Goal: Transaction & Acquisition: Purchase product/service

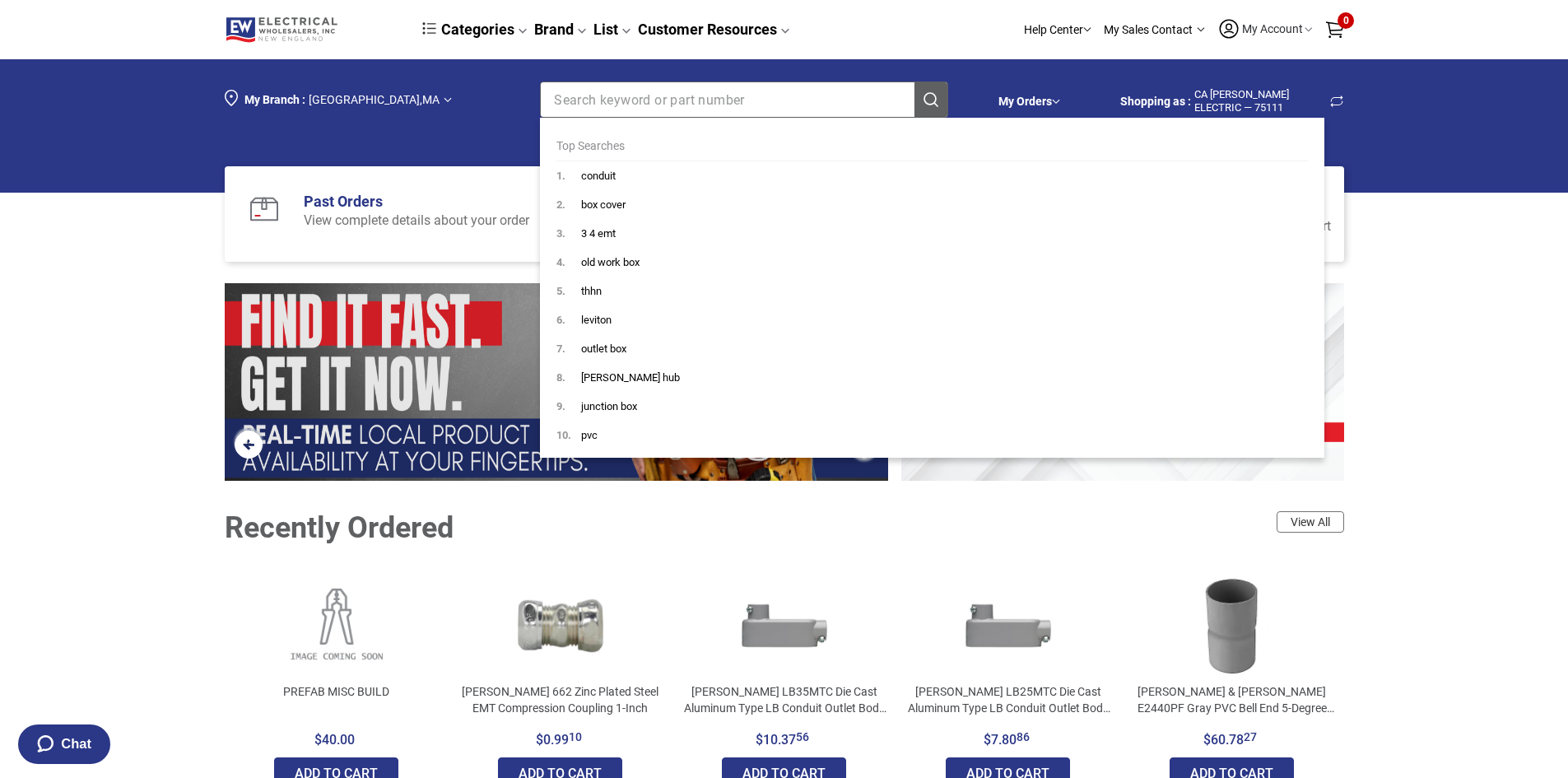
click at [809, 107] on input "Section row" at bounding box center [715, 99] width 347 height 35
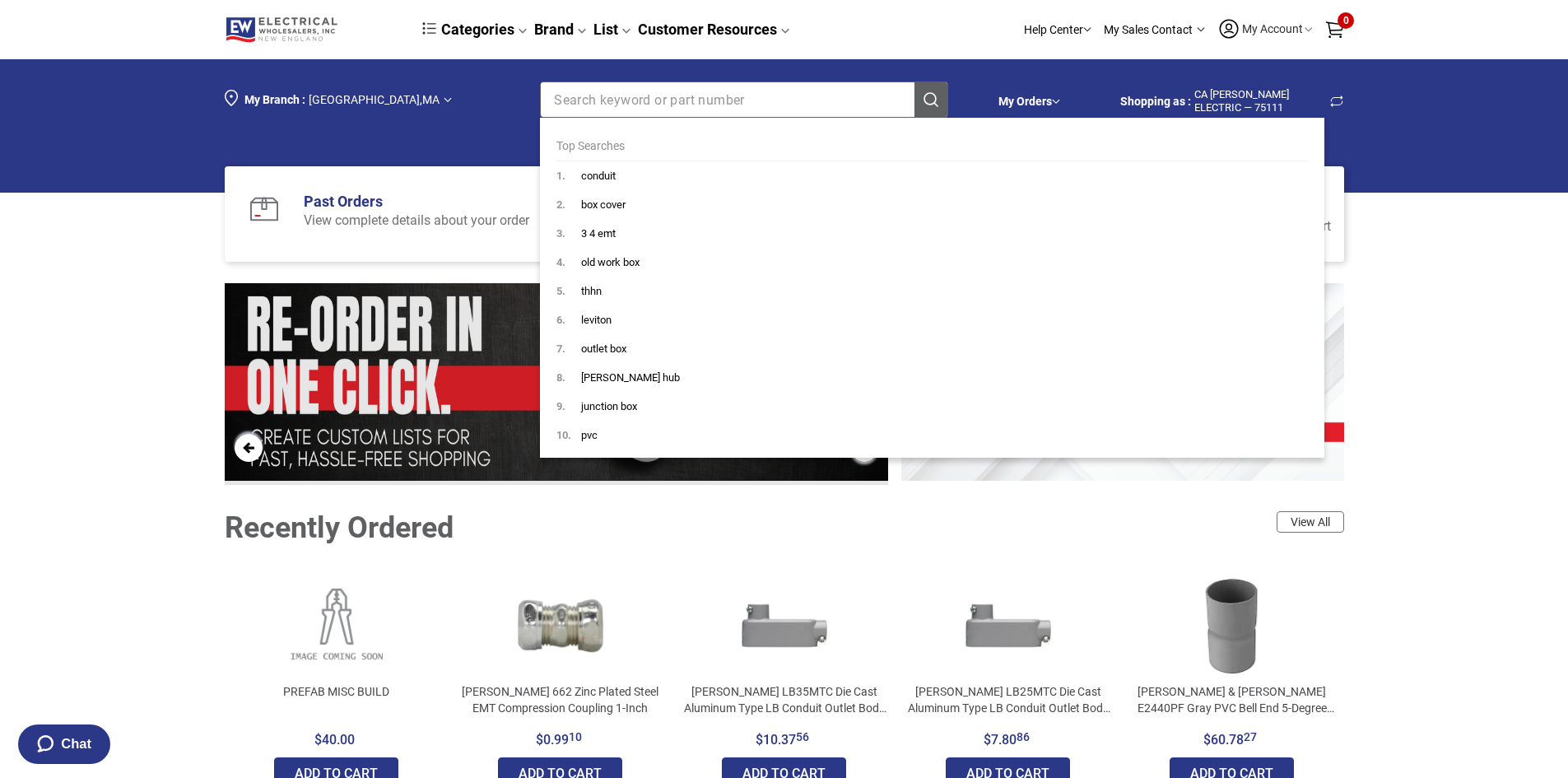
click at [637, 104] on input "Section row" at bounding box center [715, 99] width 347 height 35
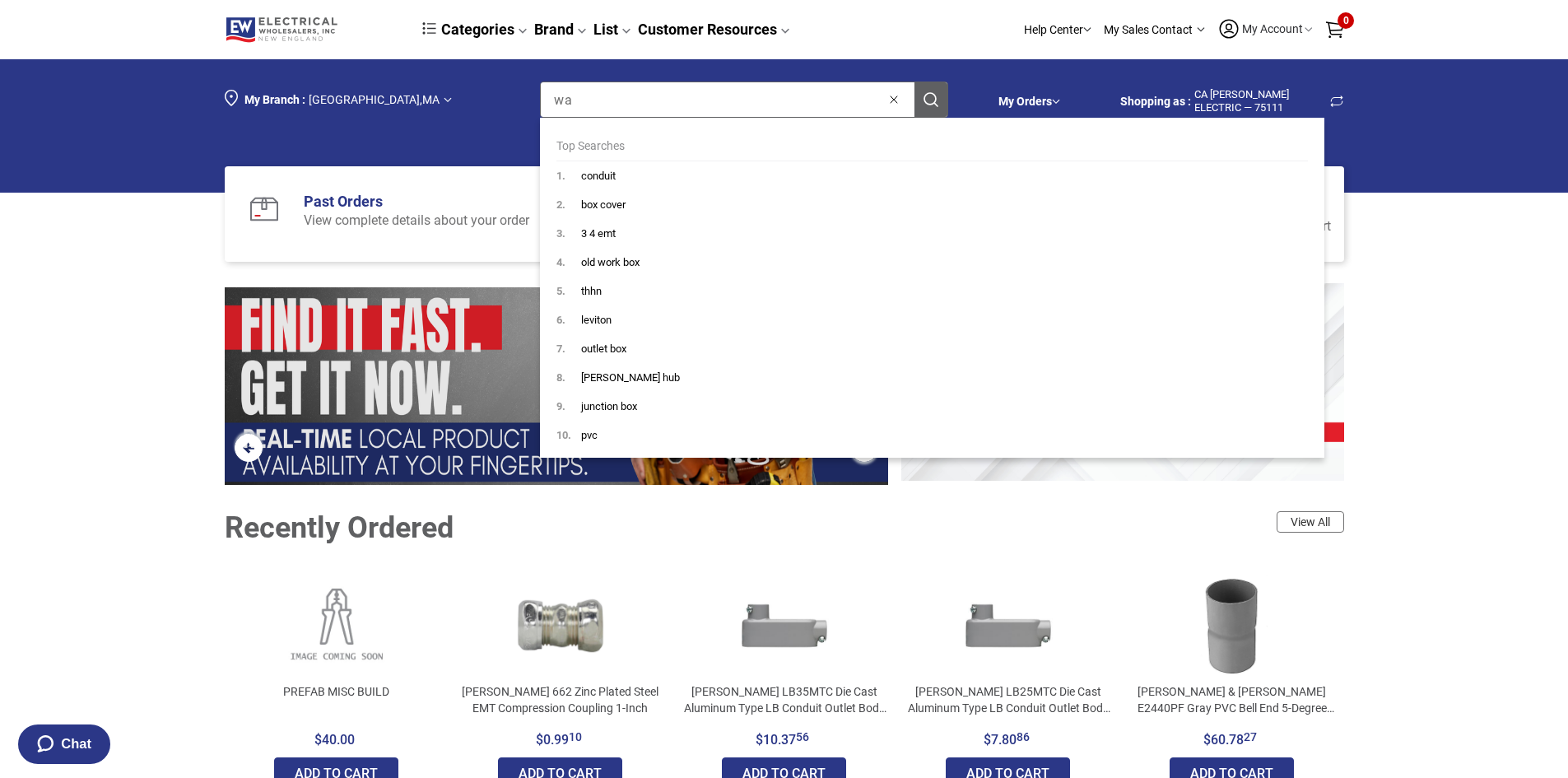
type input "wal"
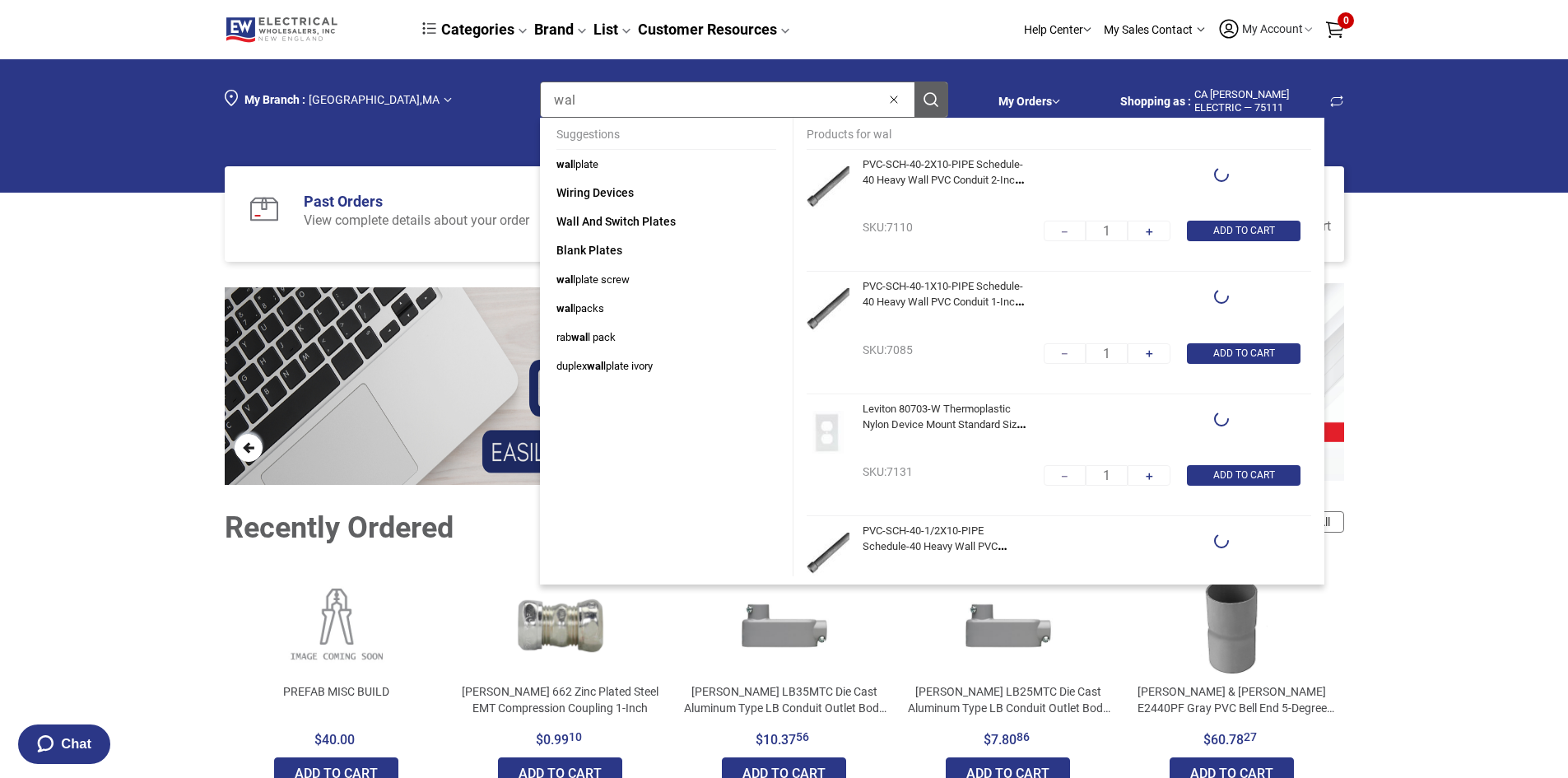
type input "10"
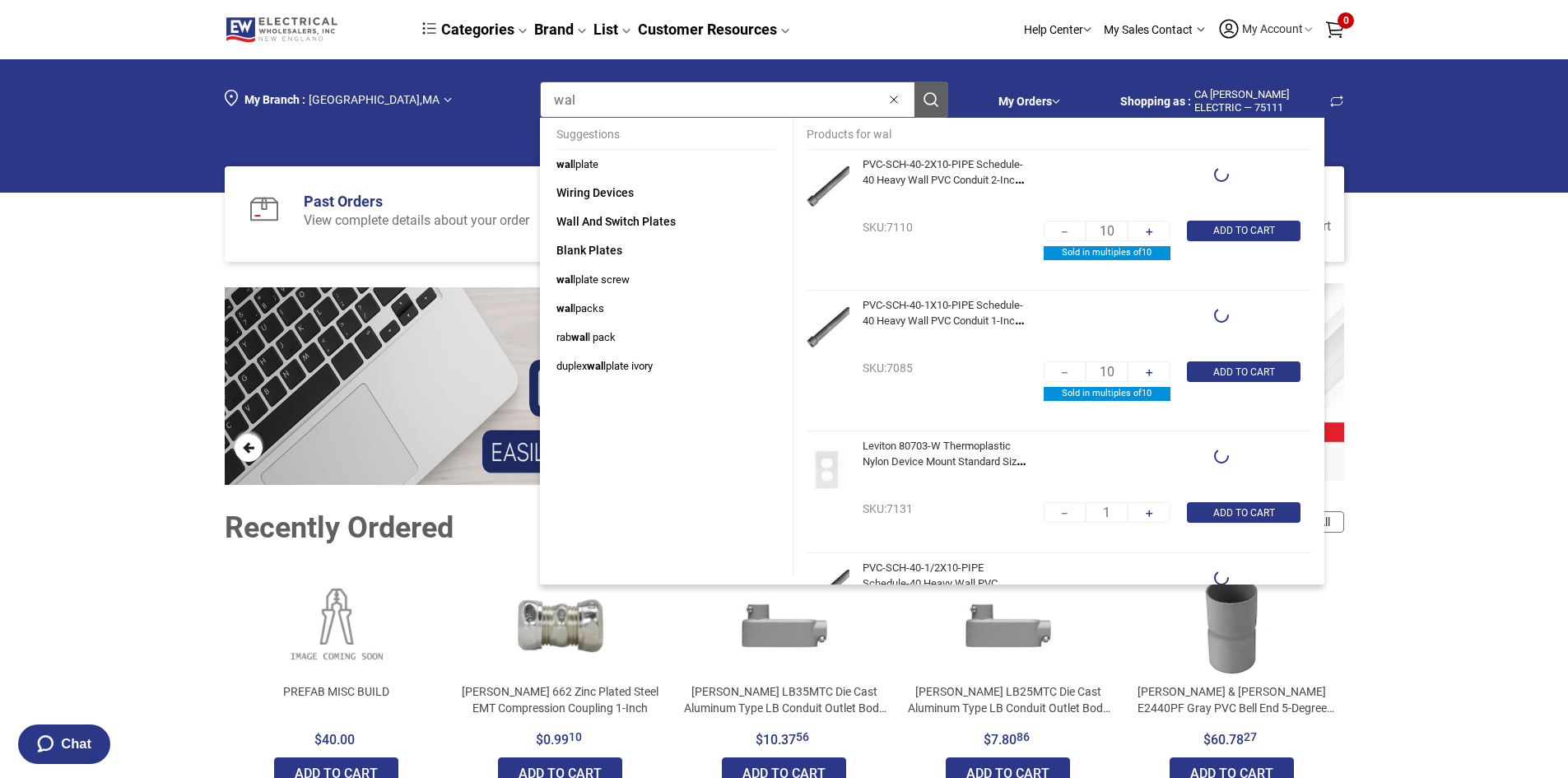
type input "10"
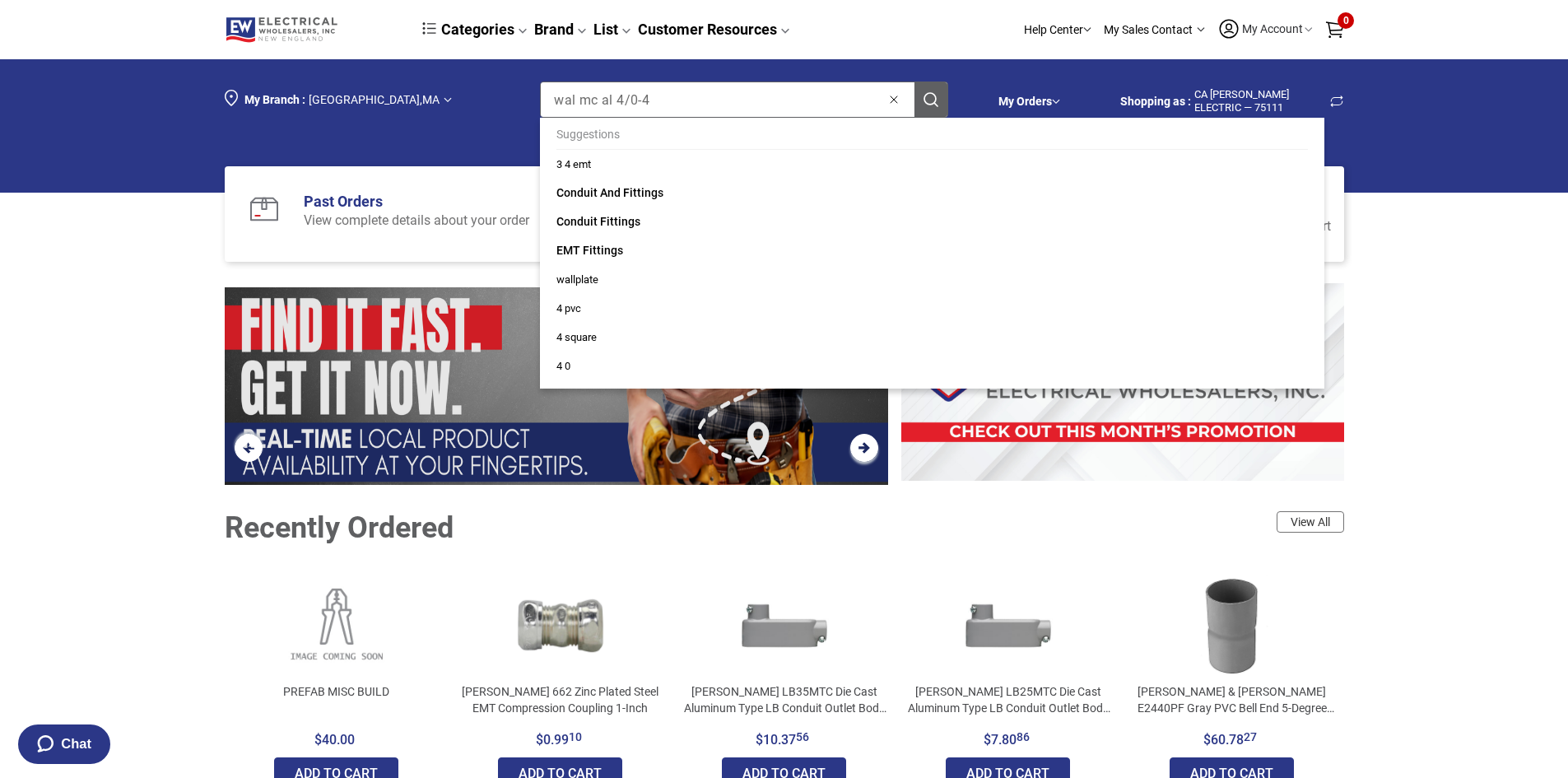
type input "wal mc al 4/0-4"
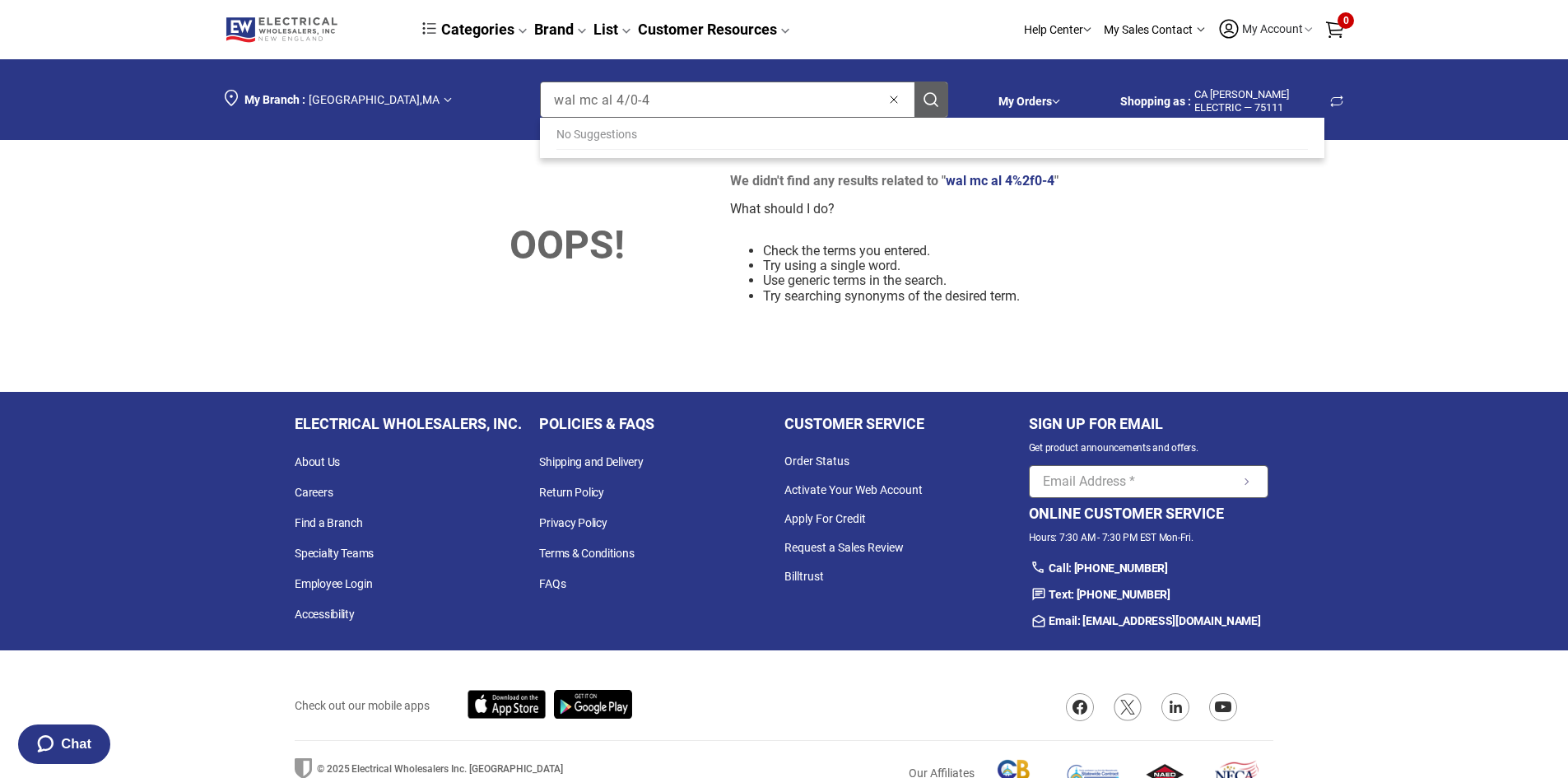
drag, startPoint x: 664, startPoint y: 98, endPoint x: 514, endPoint y: 138, distance: 155.2
click at [527, 101] on div "My Branch : [GEOGRAPHIC_DATA] , [GEOGRAPHIC_DATA] Search keyword or part number…" at bounding box center [599, 99] width 750 height 56
type input "4/0 mc"
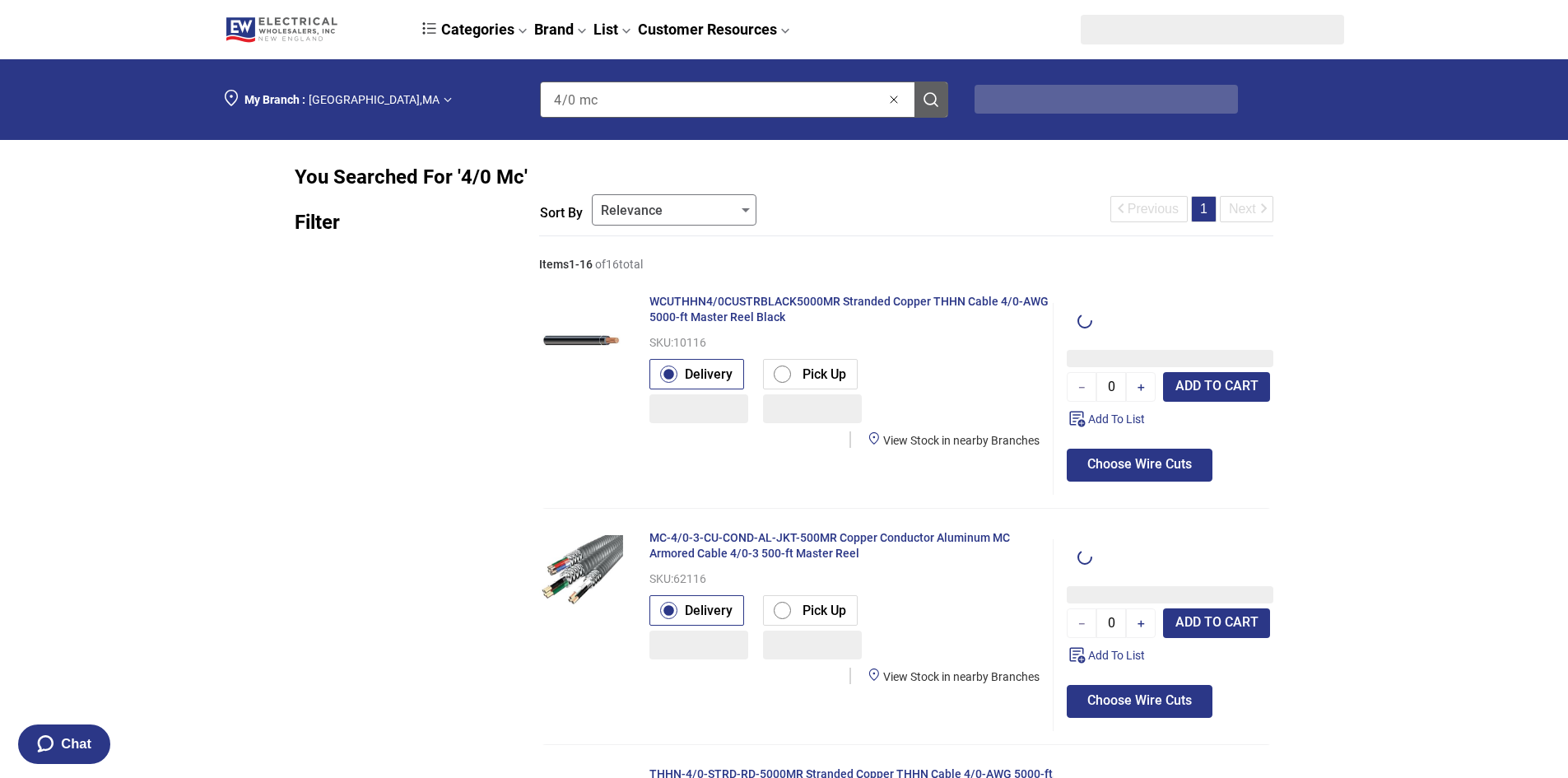
type input "1"
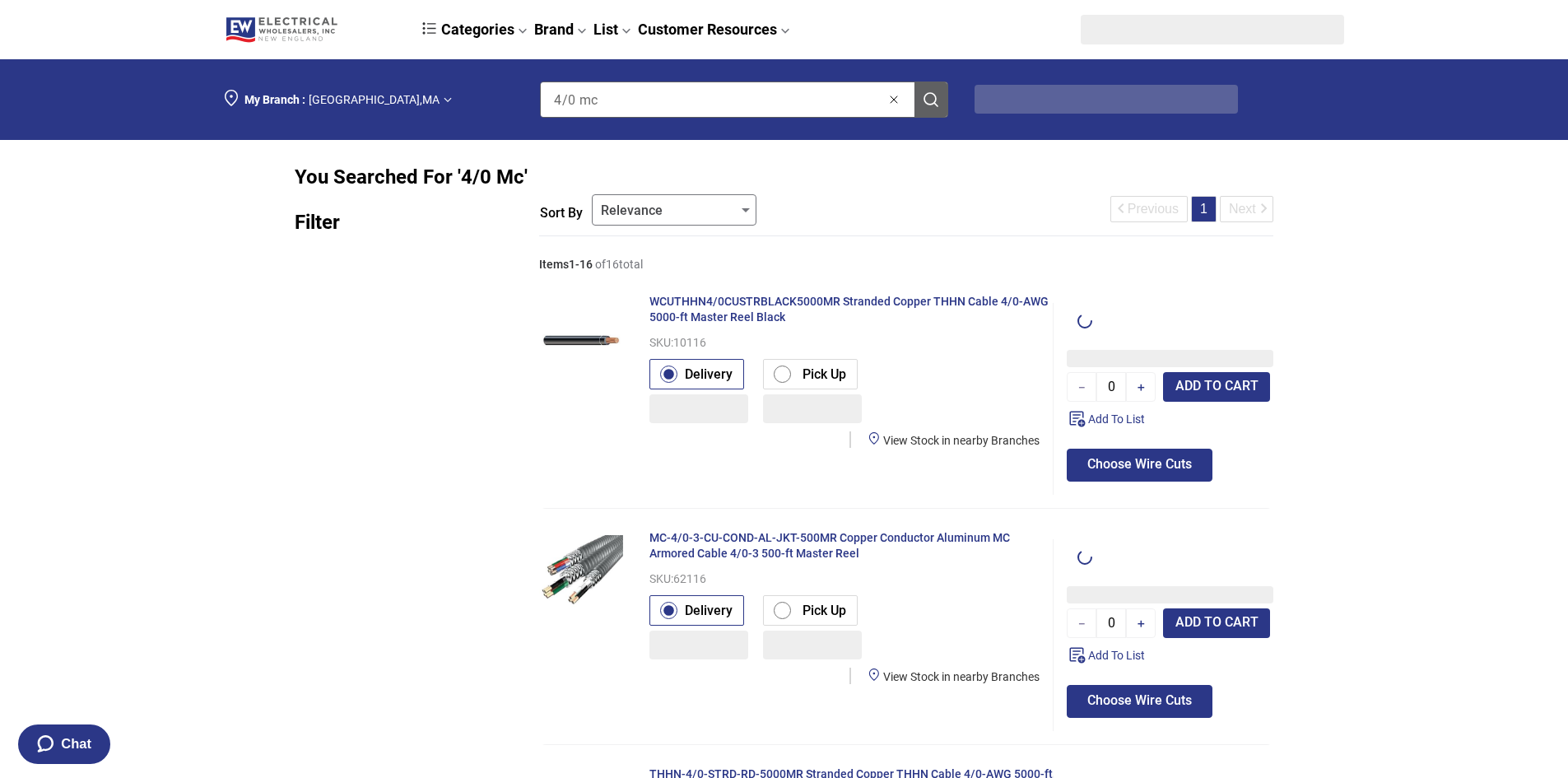
type input "1"
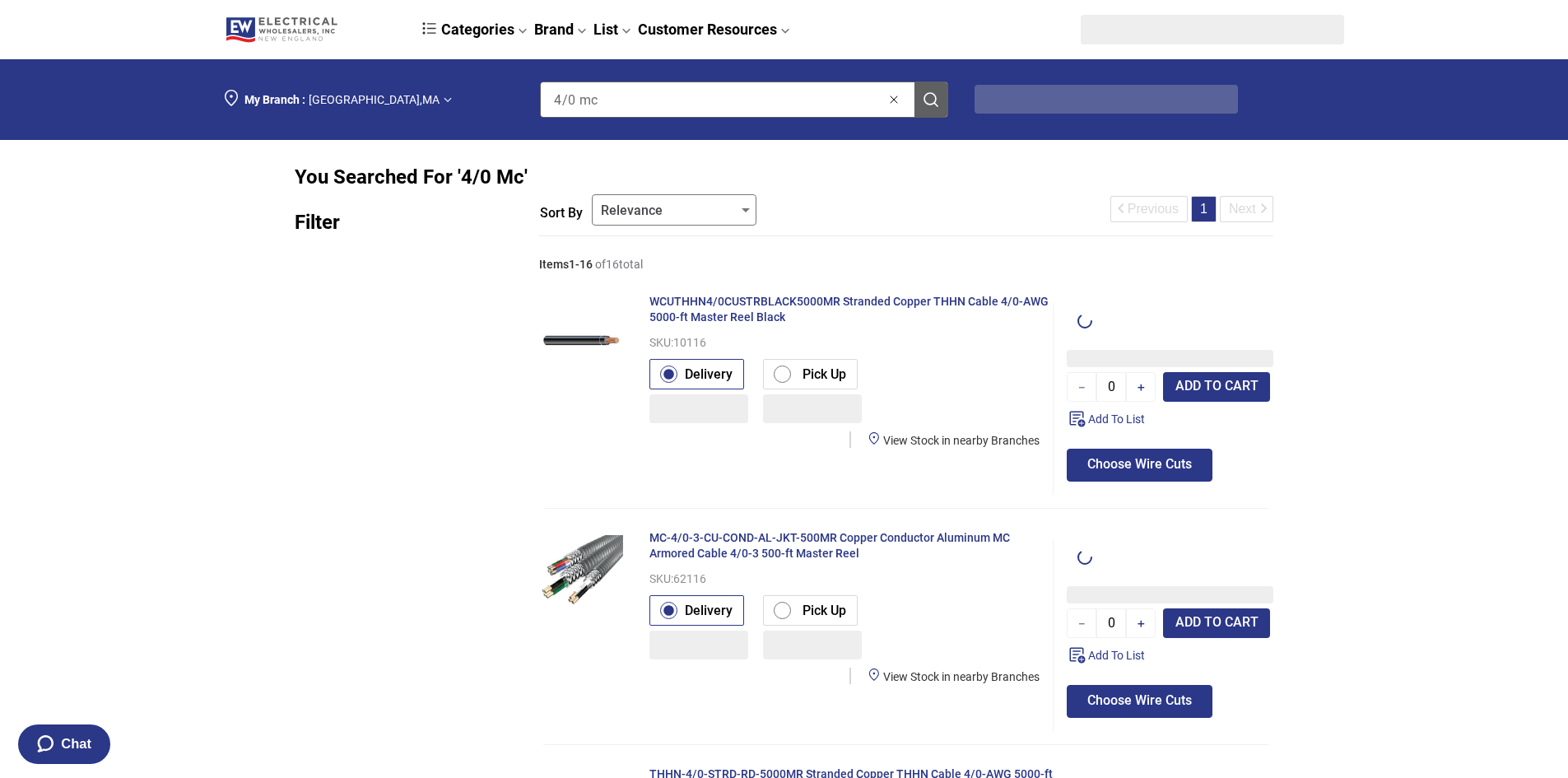
type input "1"
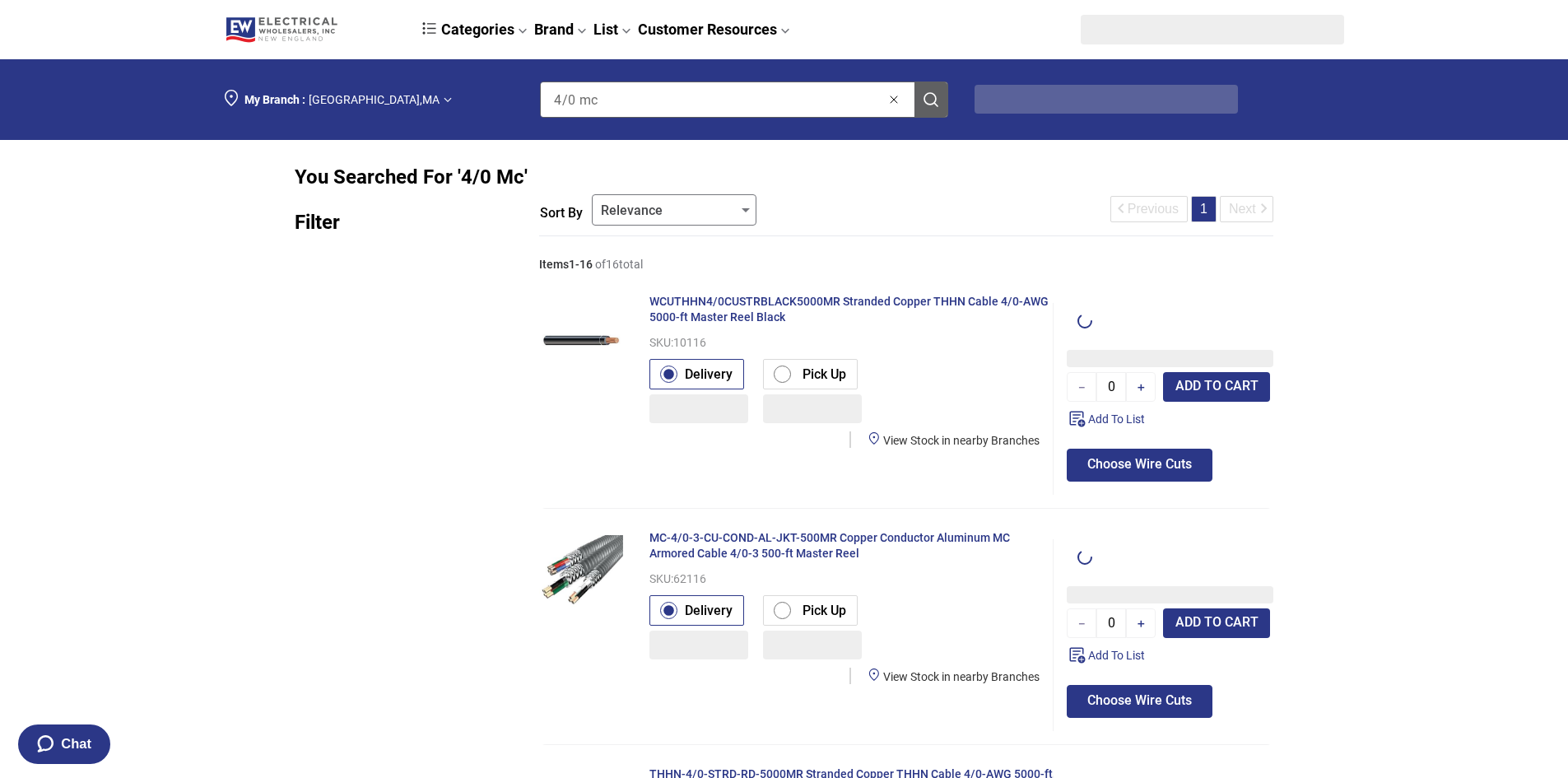
type input "1"
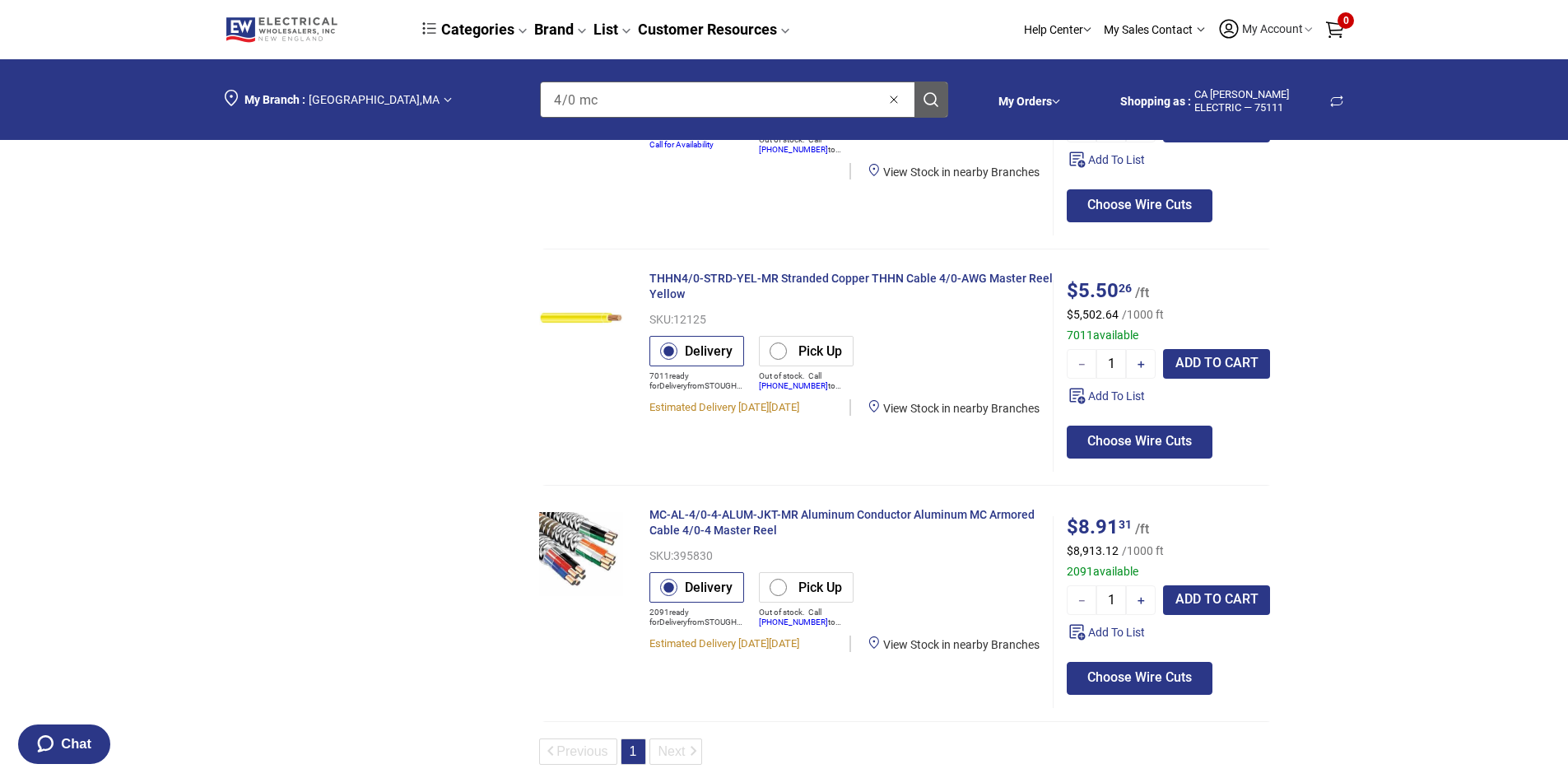
scroll to position [3427, 0]
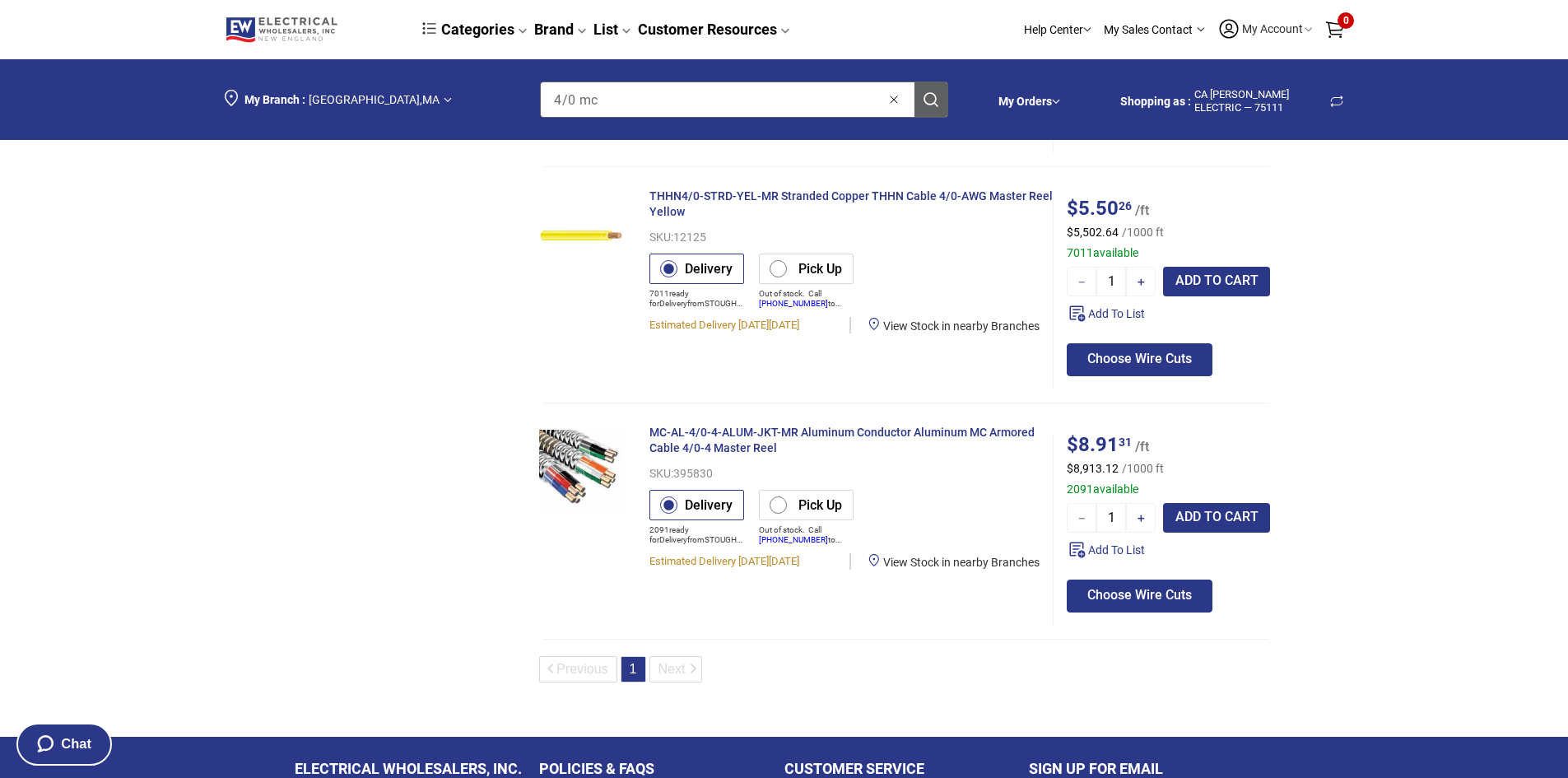
click at [759, 433] on span "MC-AL-4/0-4-ALUM-JKT-MR Aluminum Conductor Aluminum MC Armored Cable 4/0-4 Mast…" at bounding box center [843, 440] width 385 height 29
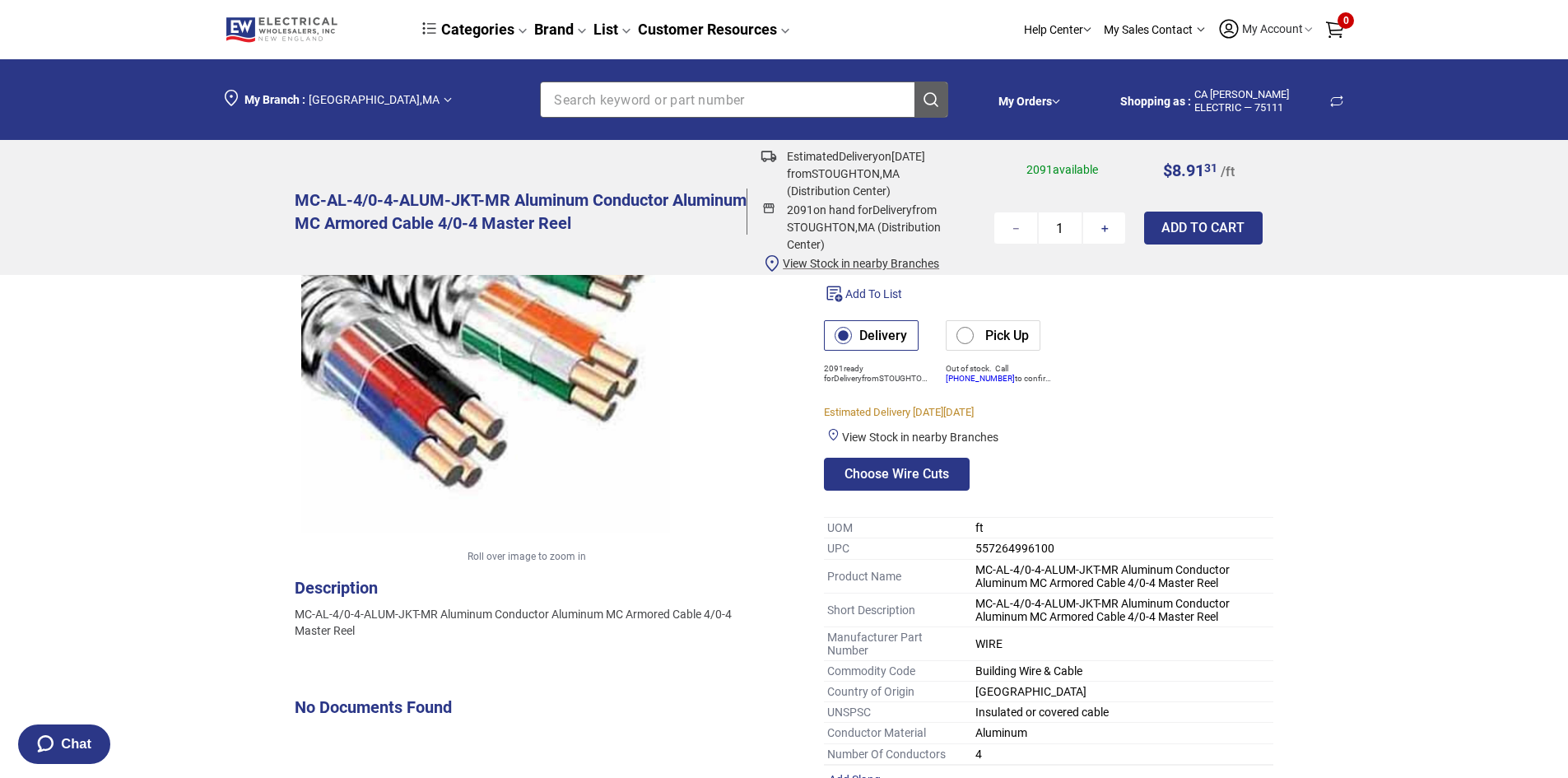
scroll to position [82, 0]
